Goal: Contribute content

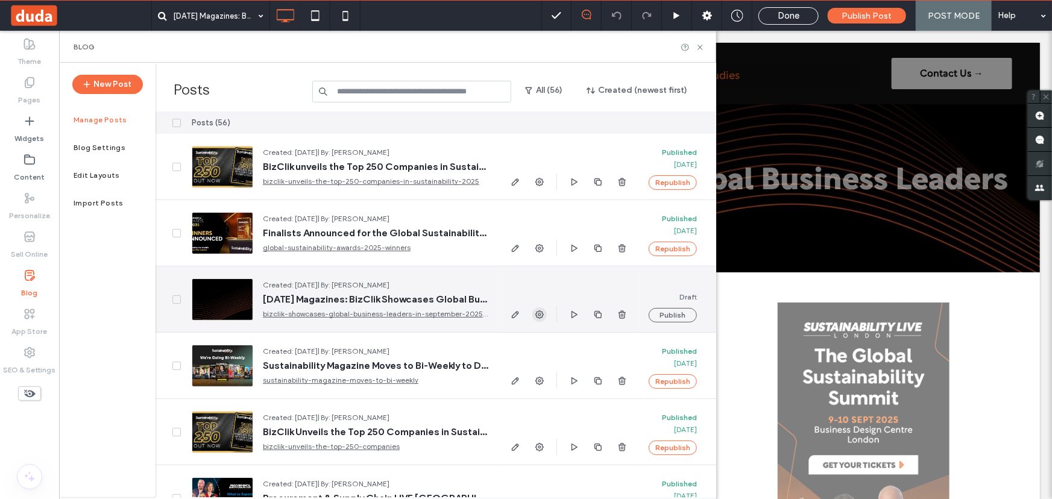
click at [540, 315] on use "button" at bounding box center [540, 315] width 8 height 8
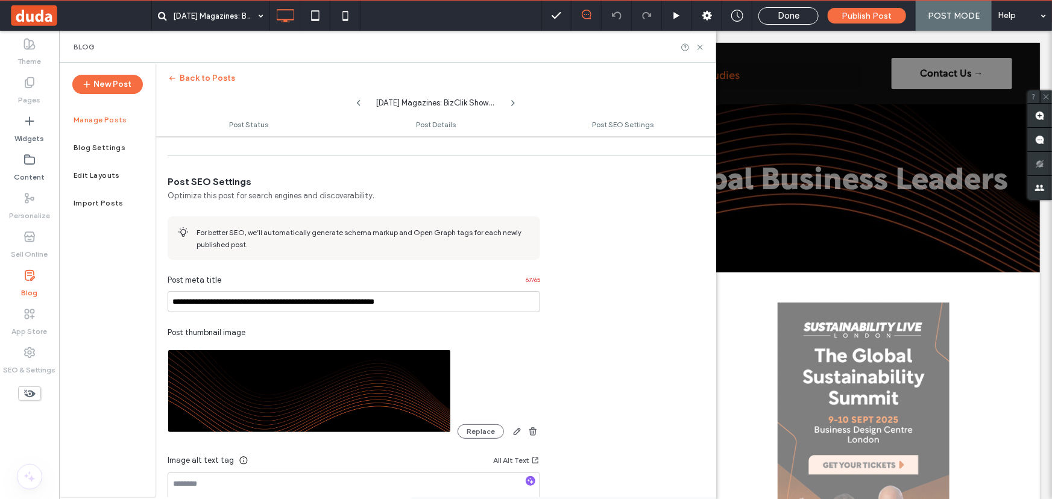
scroll to position [603, 0]
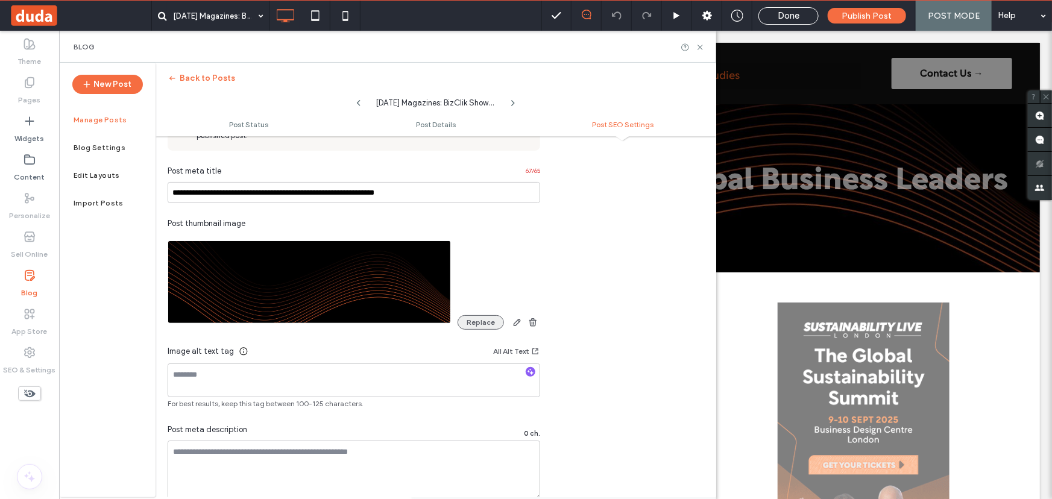
click at [473, 325] on button "Replace" at bounding box center [481, 322] width 46 height 14
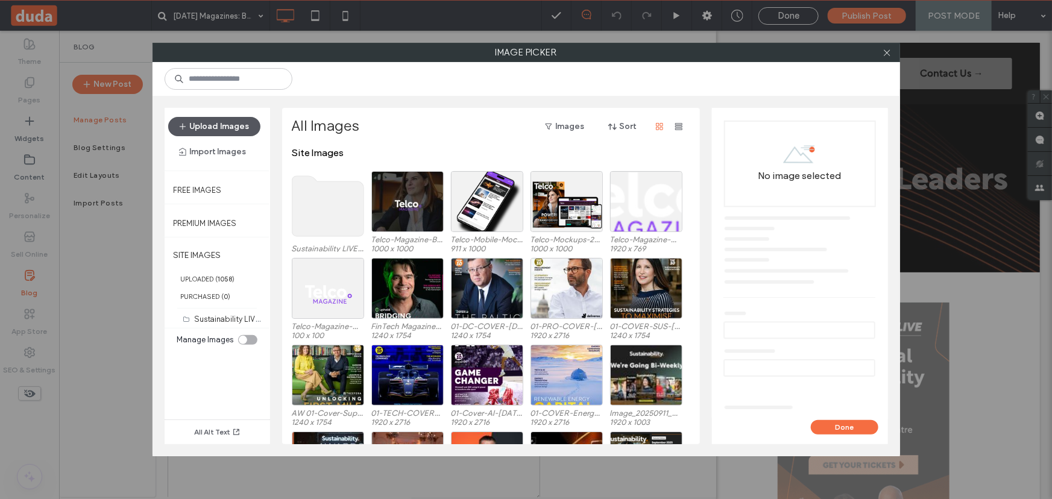
click at [223, 125] on button "Upload Images" at bounding box center [214, 126] width 92 height 19
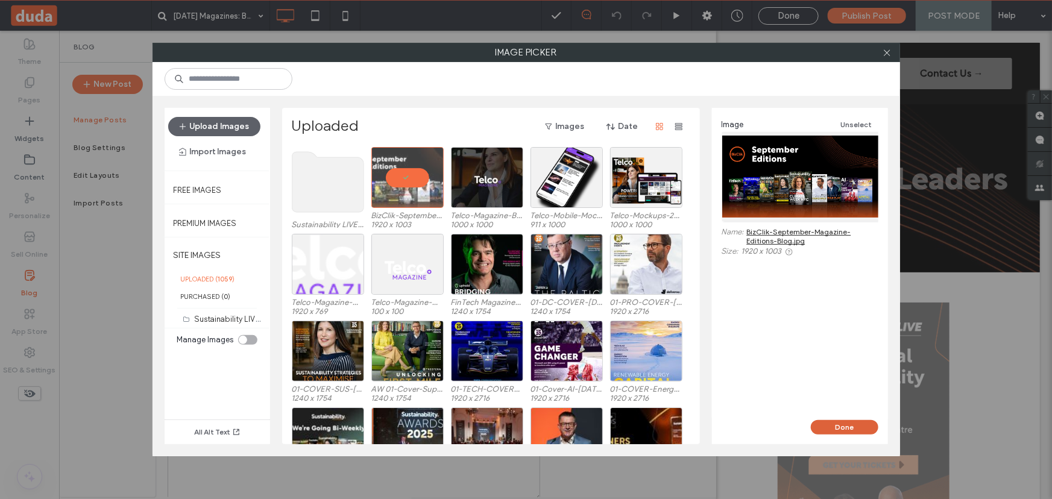
click at [847, 421] on button "Done" at bounding box center [845, 427] width 68 height 14
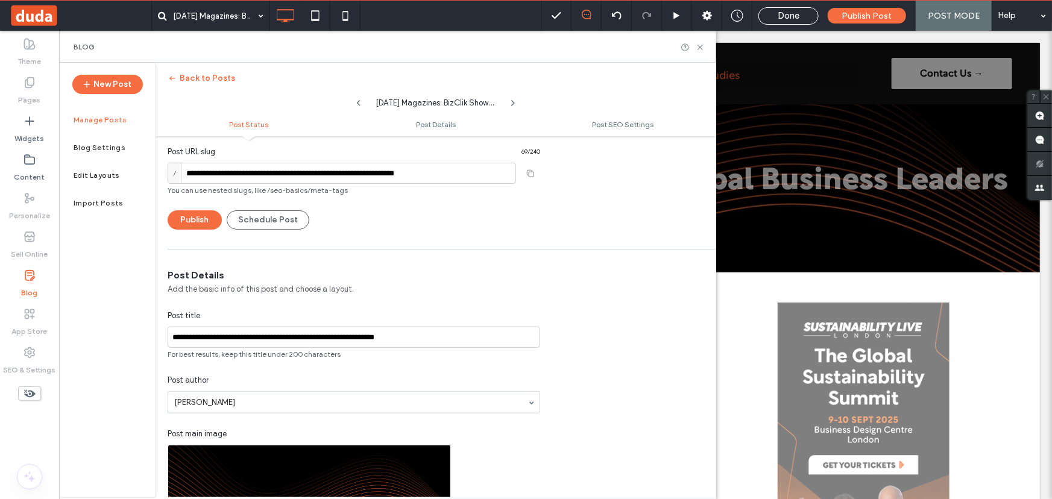
scroll to position [0, 0]
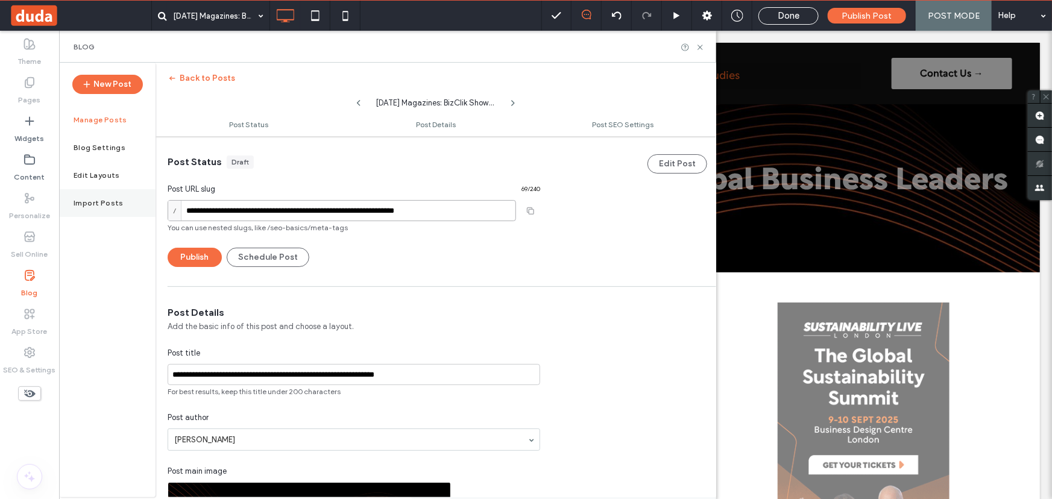
drag, startPoint x: 359, startPoint y: 212, endPoint x: 97, endPoint y: 210, distance: 262.3
click at [97, 210] on div "**********" at bounding box center [387, 280] width 657 height 435
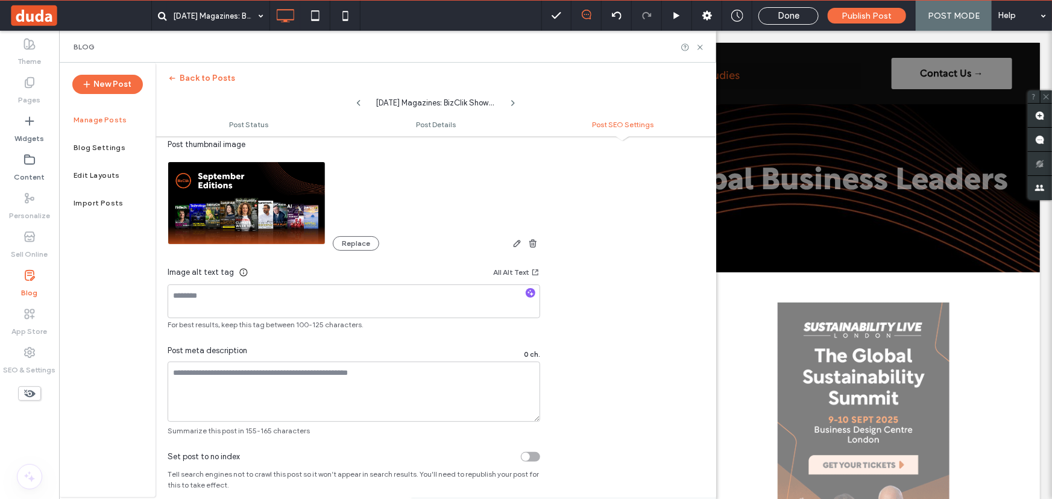
scroll to position [695, 0]
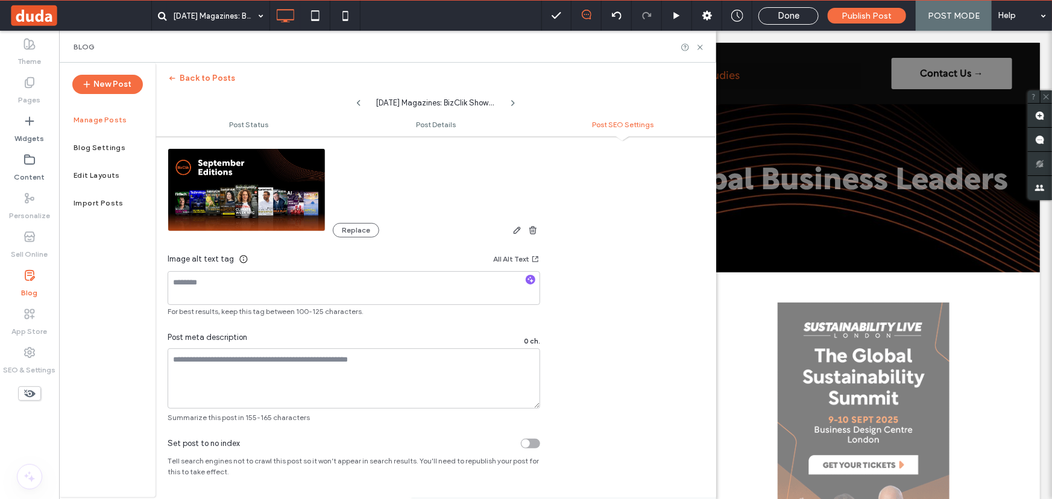
type input "**********"
click at [289, 376] on textarea at bounding box center [354, 379] width 373 height 60
click at [698, 49] on use at bounding box center [700, 47] width 5 height 5
